Goal: Information Seeking & Learning: Learn about a topic

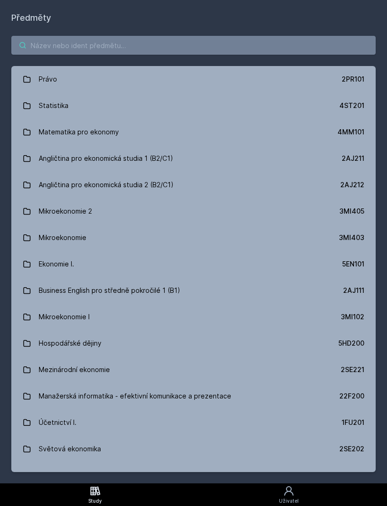
click at [222, 48] on input "search" at bounding box center [193, 45] width 364 height 19
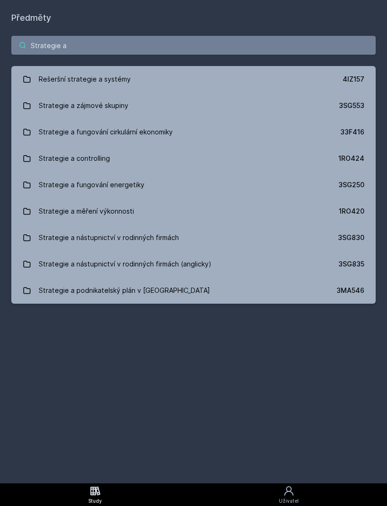
type input "Strategie a"
click at [354, 130] on div "33F416" at bounding box center [352, 131] width 24 height 9
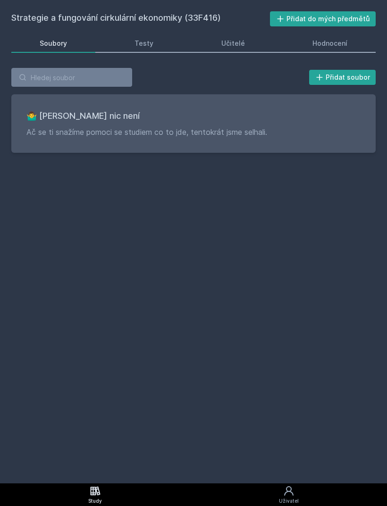
click at [326, 47] on div "Hodnocení" at bounding box center [329, 43] width 35 height 9
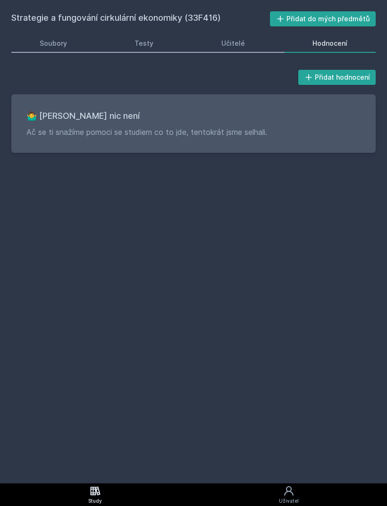
click at [250, 48] on link "Učitelé" at bounding box center [233, 43] width 80 height 19
click at [238, 52] on link "Učitelé" at bounding box center [233, 43] width 80 height 19
click at [159, 41] on link "Testy" at bounding box center [145, 43] width 76 height 19
